Goal: Use online tool/utility: Use online tool/utility

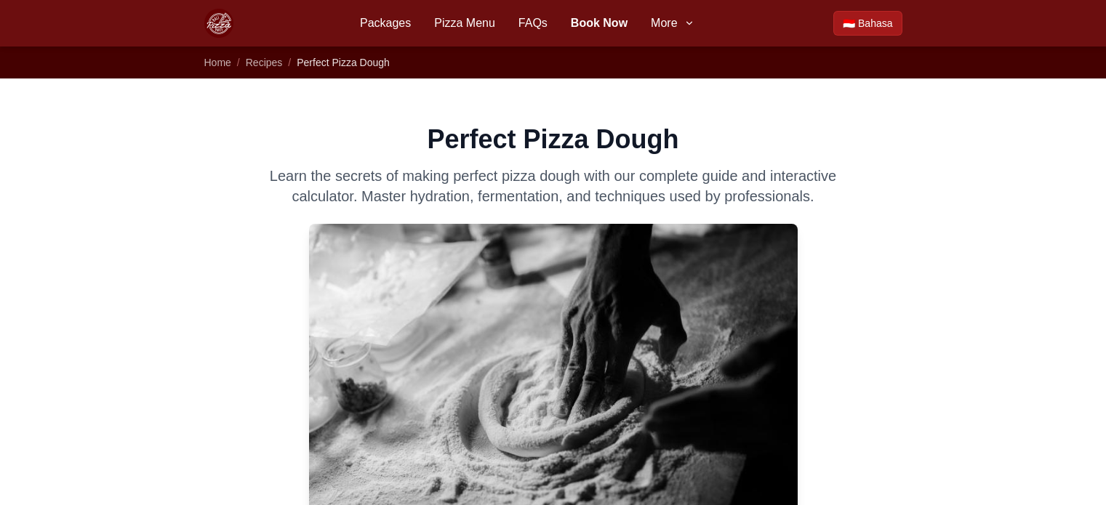
select select "****"
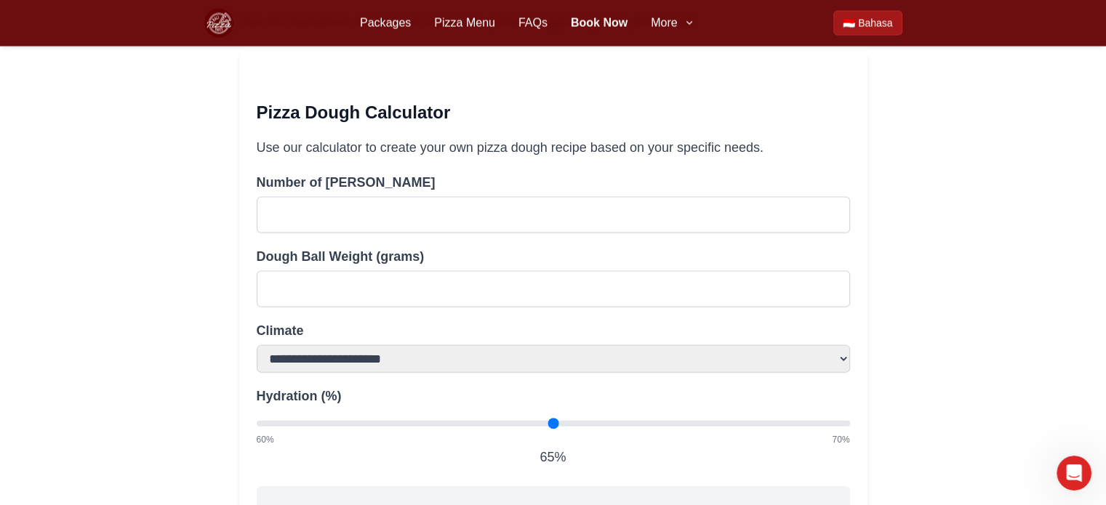
scroll to position [3126, 0]
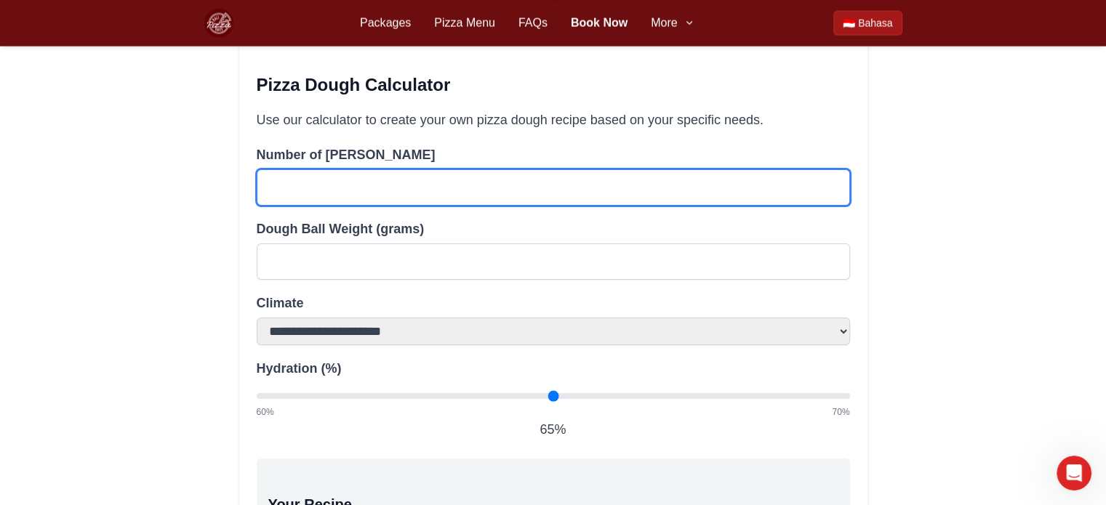
click at [273, 169] on input "*" at bounding box center [553, 187] width 593 height 36
drag, startPoint x: 272, startPoint y: 163, endPoint x: 256, endPoint y: 166, distance: 16.3
click at [257, 169] on input "*" at bounding box center [553, 187] width 593 height 36
type input "*"
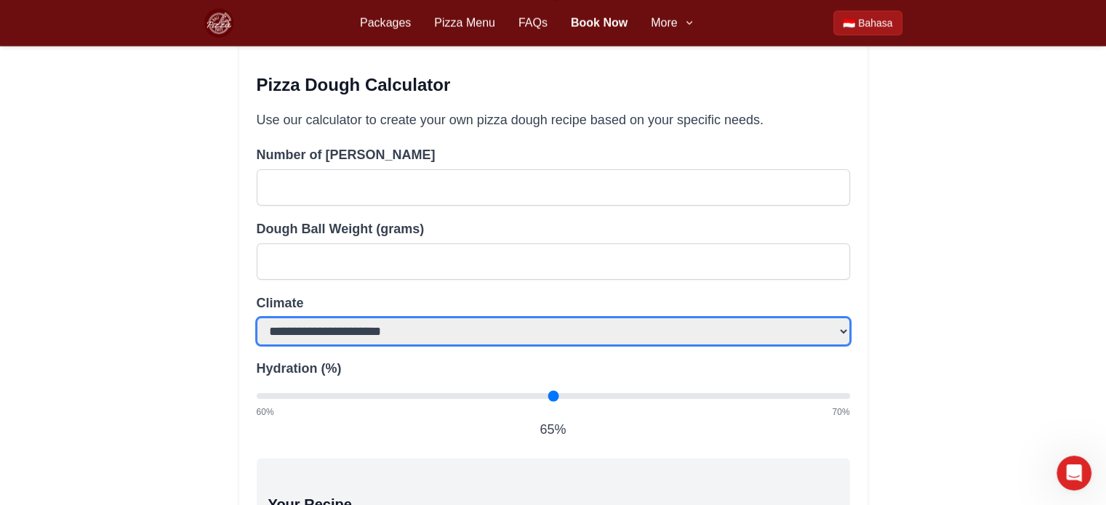
click at [459, 318] on select "**********" at bounding box center [553, 332] width 593 height 28
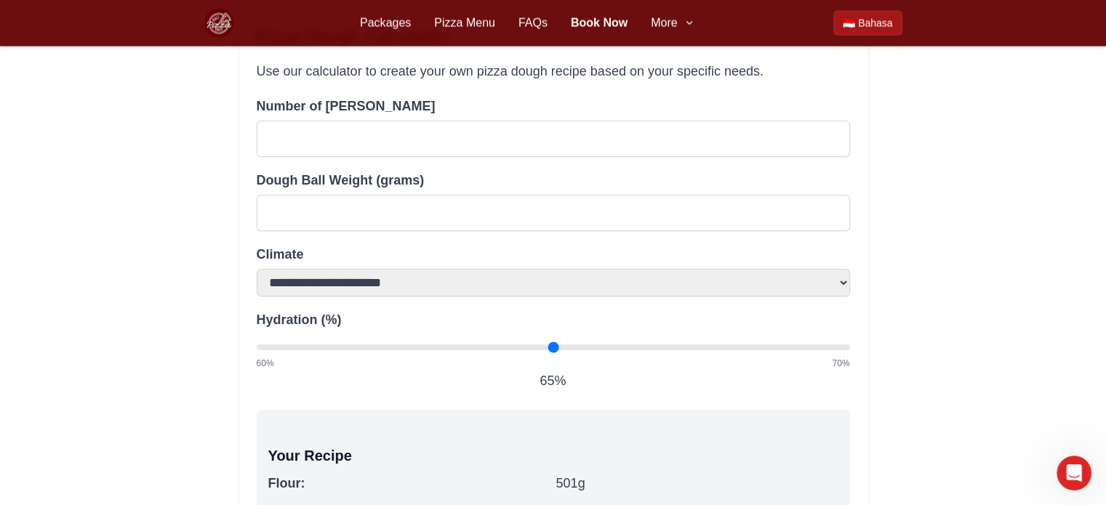
scroll to position [3199, 0]
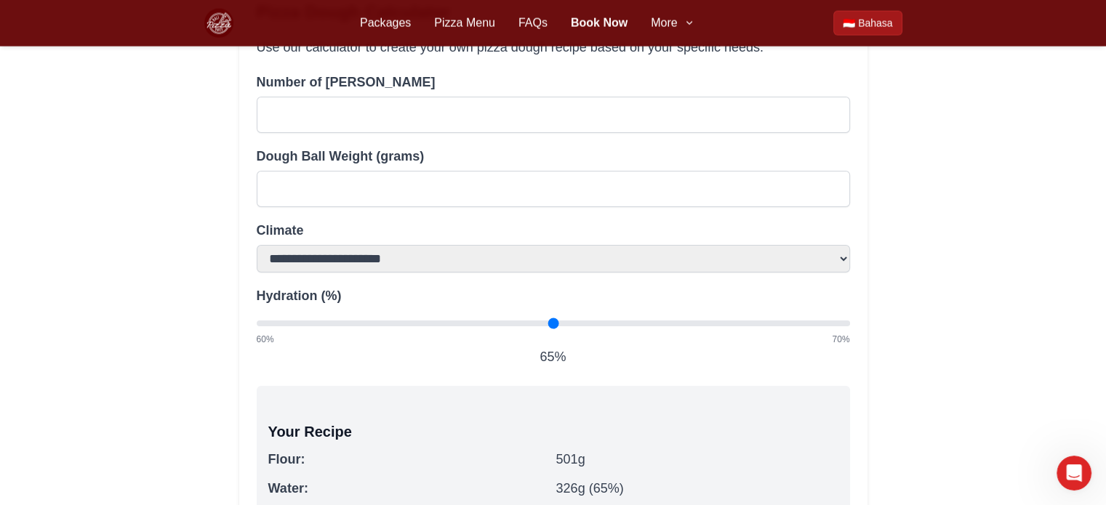
click at [550, 321] on input "Hydration (%)" at bounding box center [553, 324] width 593 height 6
drag, startPoint x: 550, startPoint y: 302, endPoint x: 563, endPoint y: 302, distance: 13.1
click at [560, 321] on input "Hydration (%)" at bounding box center [553, 324] width 593 height 6
click at [579, 321] on input "Hydration (%)" at bounding box center [553, 324] width 593 height 6
click at [605, 321] on input "Hydration (%)" at bounding box center [553, 324] width 593 height 6
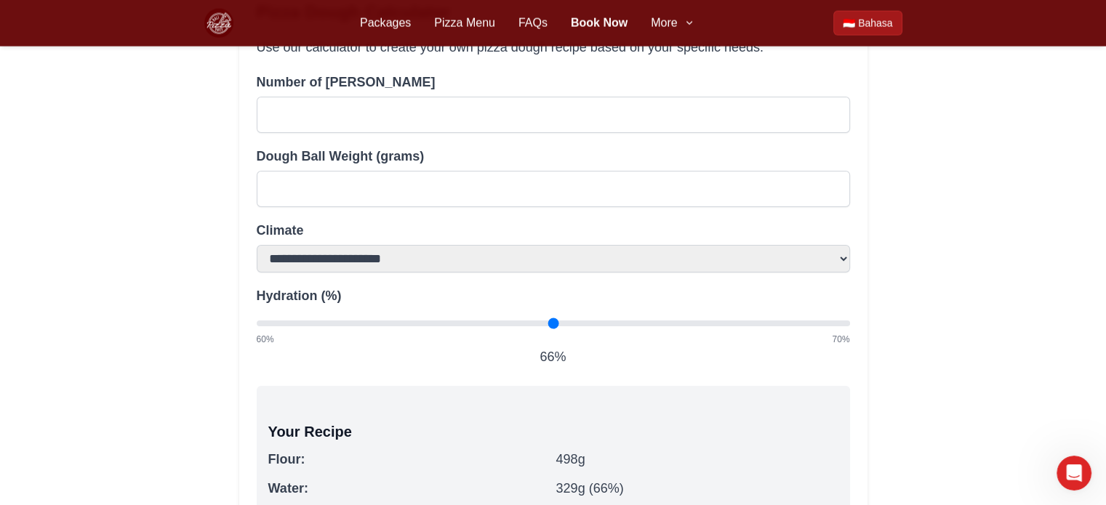
click at [666, 321] on input "Hydration (%)" at bounding box center [553, 324] width 593 height 6
type input "**"
click at [722, 321] on input "Hydration (%)" at bounding box center [553, 324] width 593 height 6
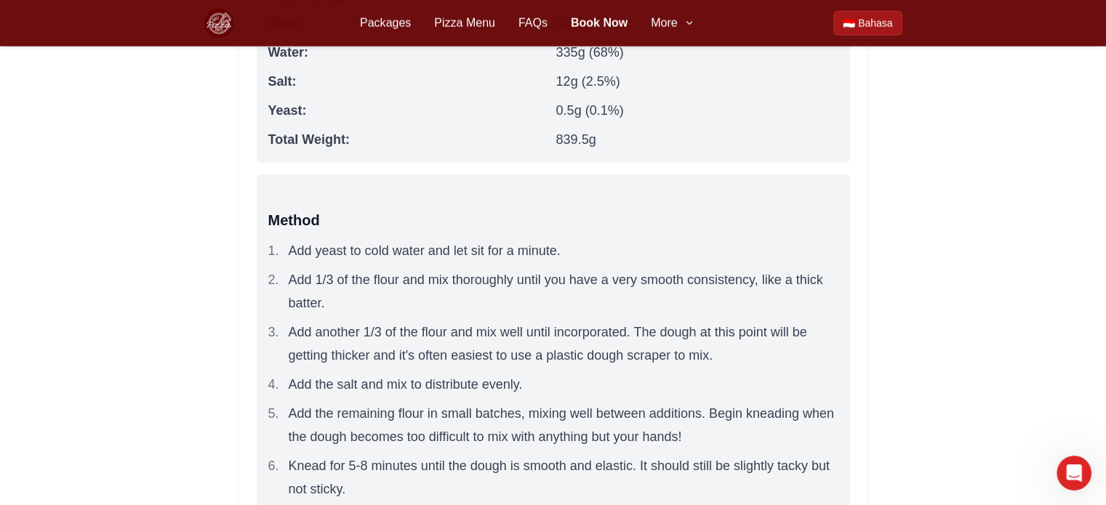
scroll to position [3417, 0]
